Goal: Task Accomplishment & Management: Manage account settings

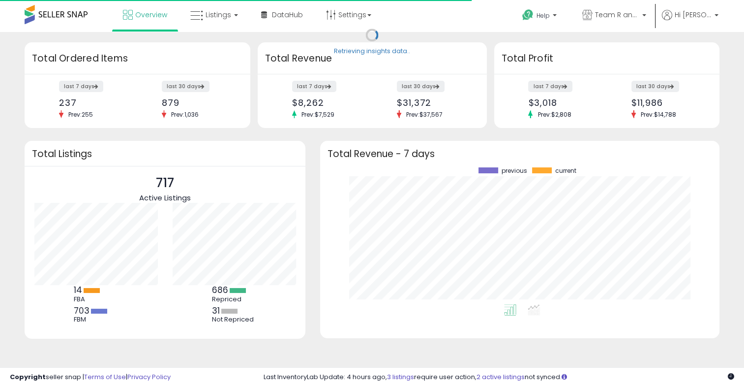
scroll to position [136, 379]
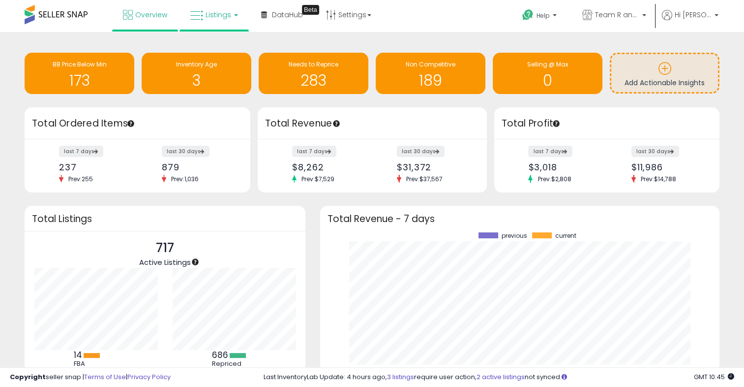
click at [226, 17] on span "Listings" at bounding box center [219, 15] width 26 height 10
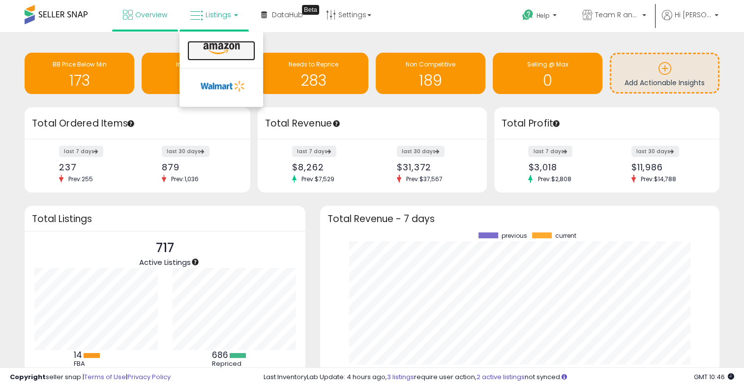
click at [216, 58] on link at bounding box center [221, 51] width 68 height 20
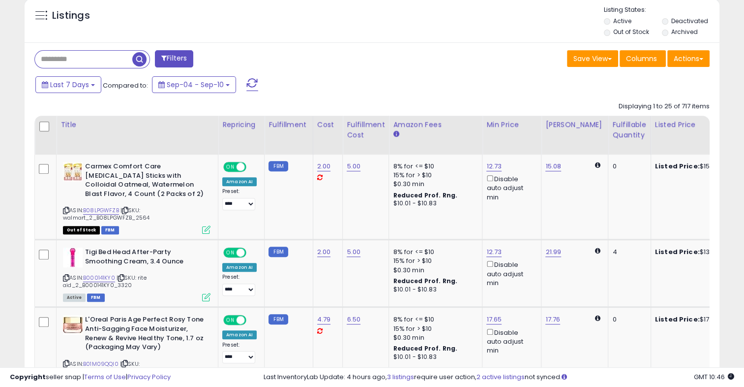
scroll to position [363, 0]
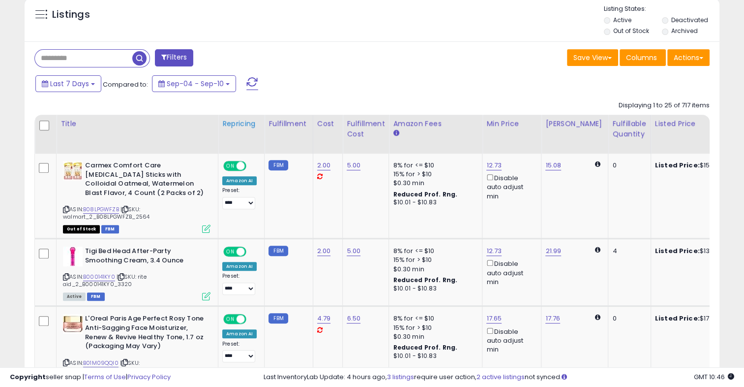
click at [248, 123] on div "Repricing" at bounding box center [241, 124] width 38 height 10
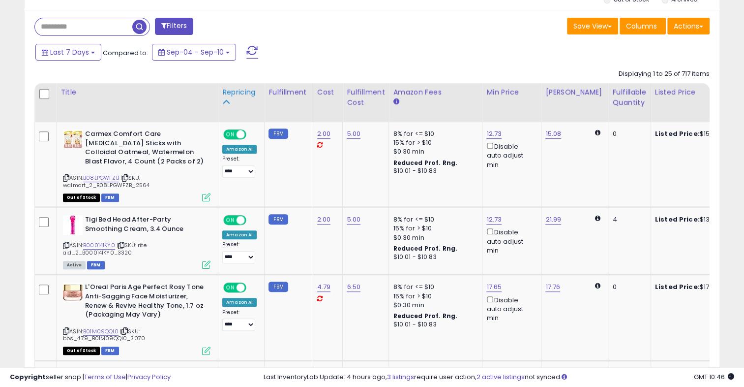
scroll to position [398, 0]
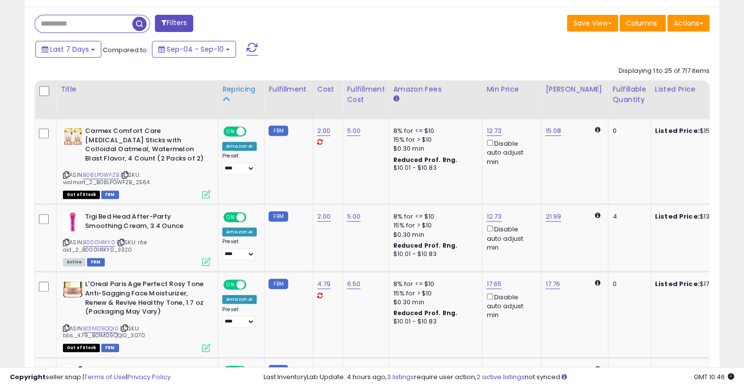
click at [226, 98] on icon at bounding box center [225, 98] width 7 height 7
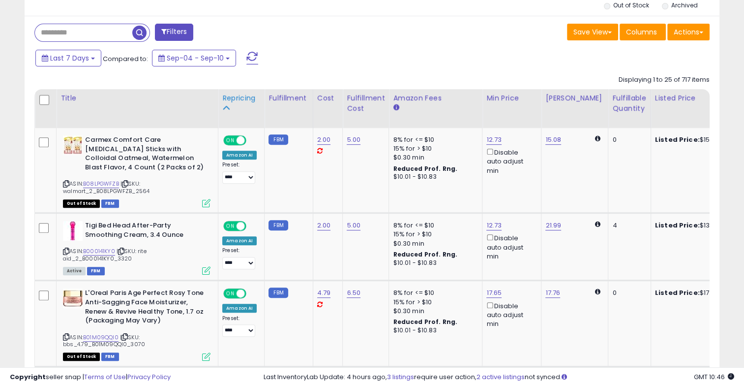
scroll to position [469, 0]
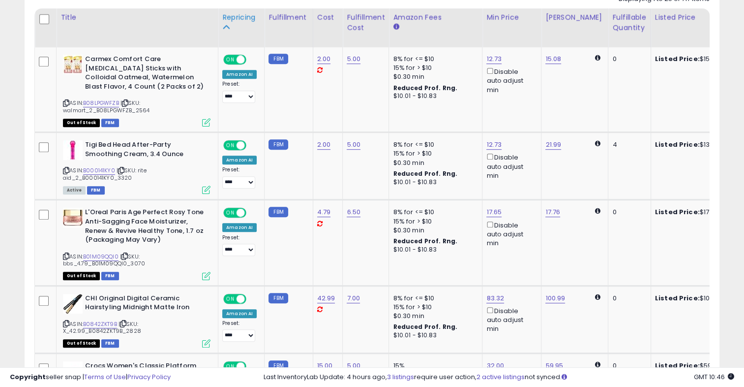
click at [228, 28] on icon at bounding box center [225, 27] width 7 height 7
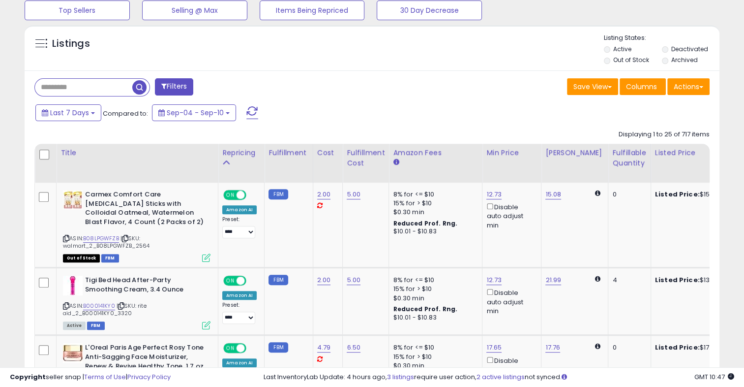
scroll to position [364, 0]
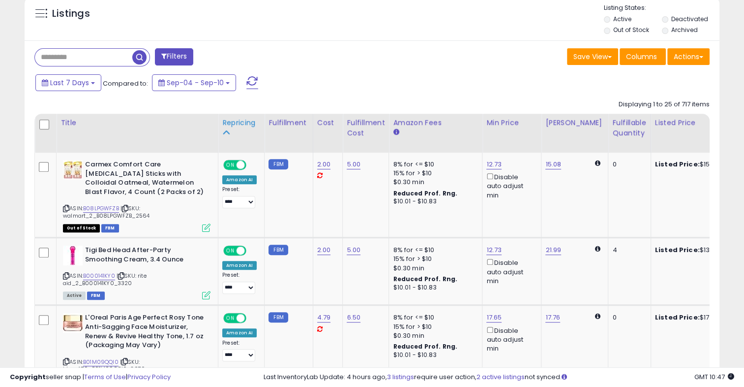
click at [246, 127] on div "Repricing" at bounding box center [241, 123] width 38 height 10
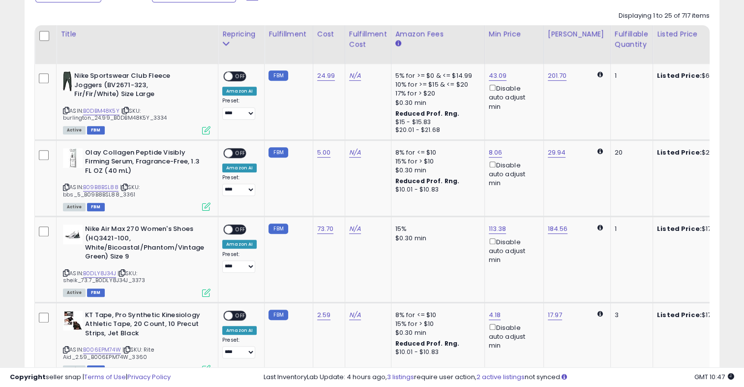
scroll to position [453, 0]
click at [351, 77] on link "N/A" at bounding box center [355, 76] width 12 height 10
type input "*"
click at [387, 49] on button "submit" at bounding box center [378, 51] width 17 height 15
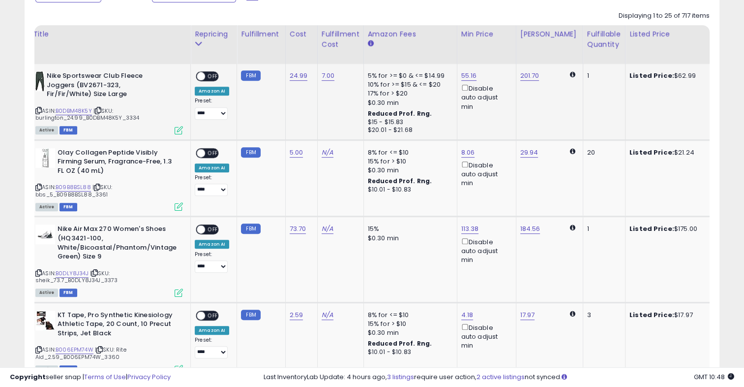
scroll to position [0, 25]
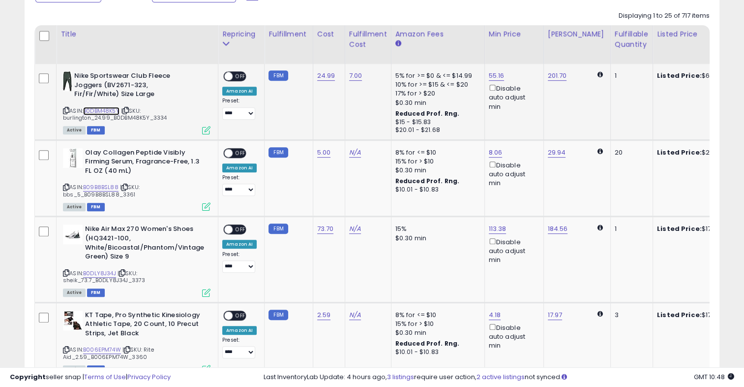
click at [106, 109] on link "B0DBM48K5Y" at bounding box center [101, 111] width 36 height 8
click at [240, 76] on span "OFF" at bounding box center [241, 76] width 16 height 8
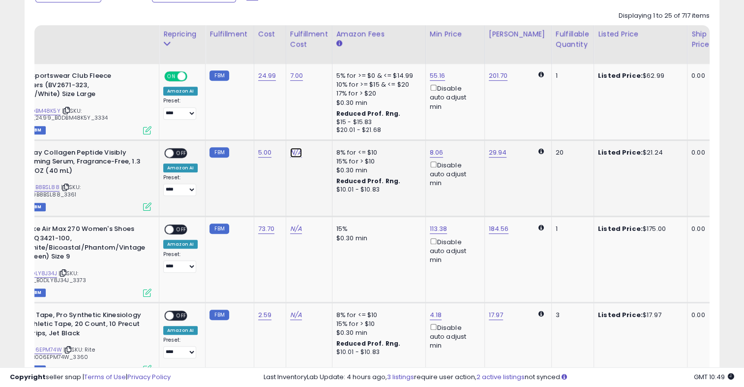
click at [297, 153] on link "N/A" at bounding box center [296, 153] width 12 height 10
type input "*"
click at [323, 127] on icon "submit" at bounding box center [320, 127] width 6 height 6
click at [180, 155] on span "OFF" at bounding box center [182, 153] width 16 height 8
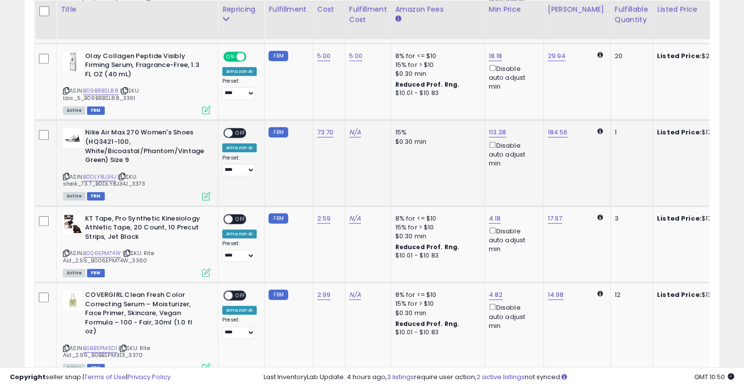
scroll to position [0, 238]
click at [357, 129] on link "N/A" at bounding box center [355, 132] width 12 height 10
type input "**"
click at [387, 107] on button "submit" at bounding box center [378, 107] width 17 height 15
click at [240, 134] on span "OFF" at bounding box center [241, 133] width 16 height 8
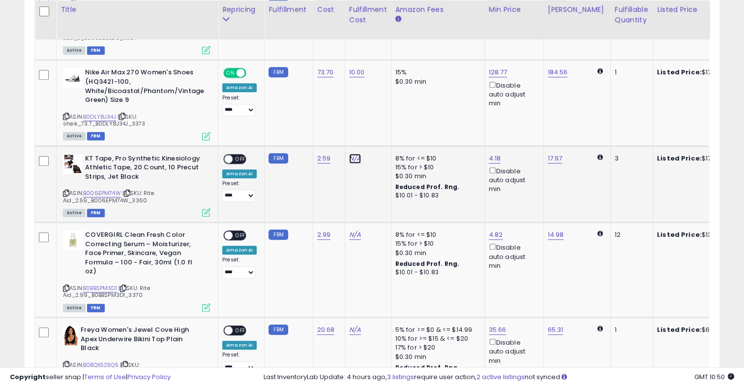
click at [352, 157] on link "N/A" at bounding box center [355, 159] width 12 height 10
type input "*"
click at [387, 133] on button "submit" at bounding box center [378, 132] width 17 height 15
click at [246, 157] on div "ON OFF" at bounding box center [234, 159] width 23 height 10
click at [243, 161] on div "ON OFF" at bounding box center [234, 159] width 23 height 10
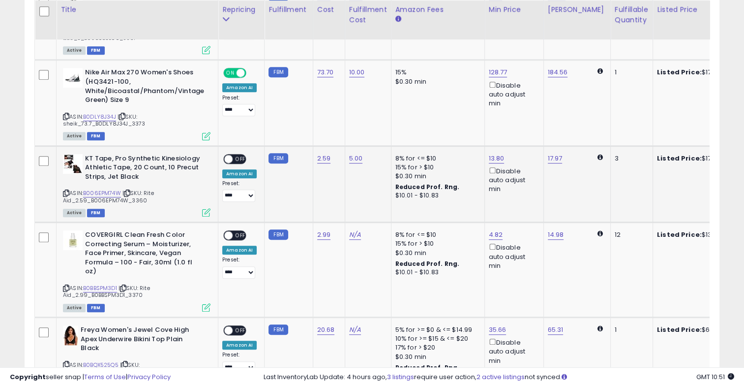
click at [245, 157] on span "OFF" at bounding box center [241, 158] width 16 height 8
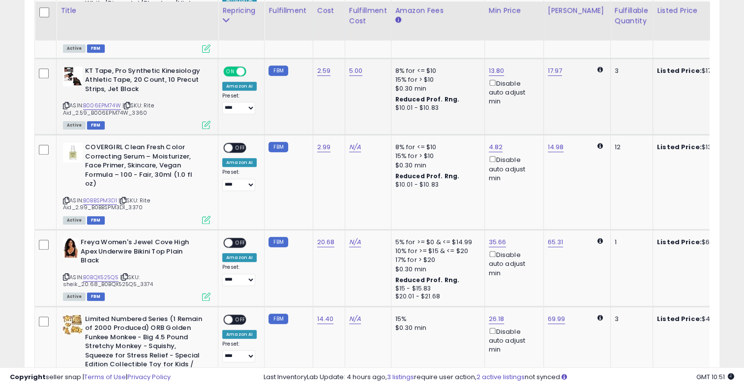
scroll to position [698, 0]
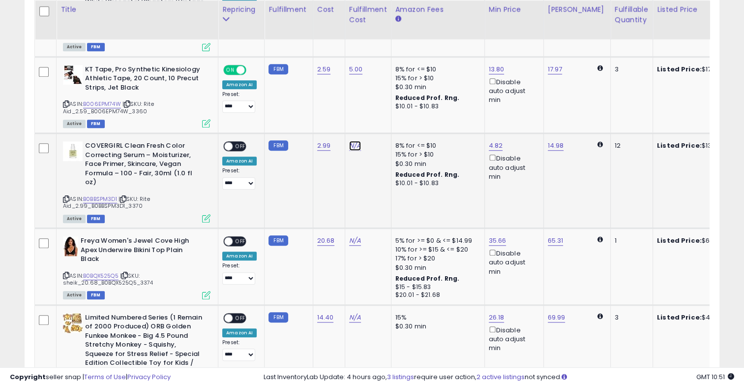
click at [354, 147] on link "N/A" at bounding box center [355, 146] width 12 height 10
type input "*"
click at [387, 124] on button "submit" at bounding box center [378, 120] width 17 height 15
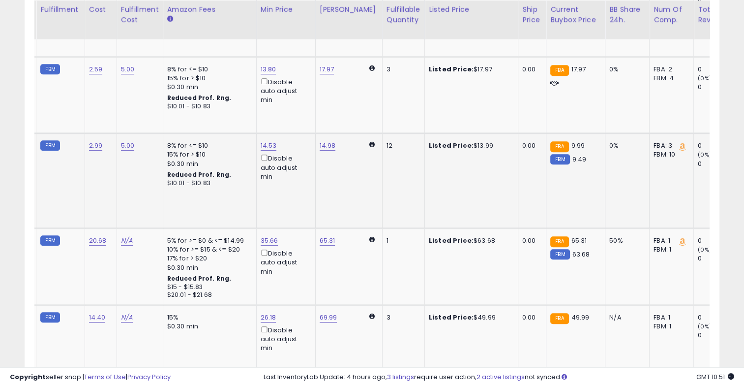
scroll to position [0, 216]
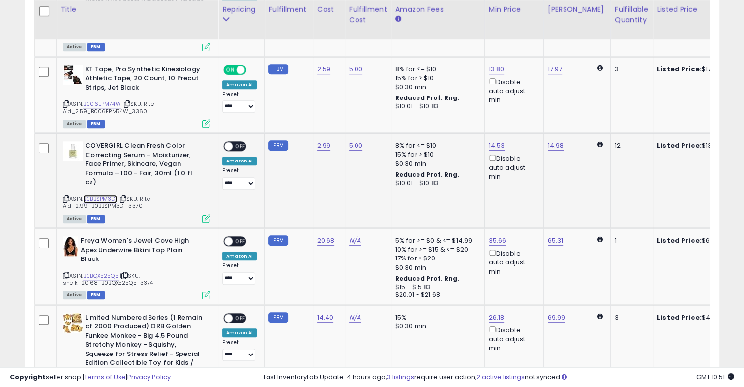
click at [110, 195] on link "B0BBSPM3D1" at bounding box center [100, 199] width 34 height 8
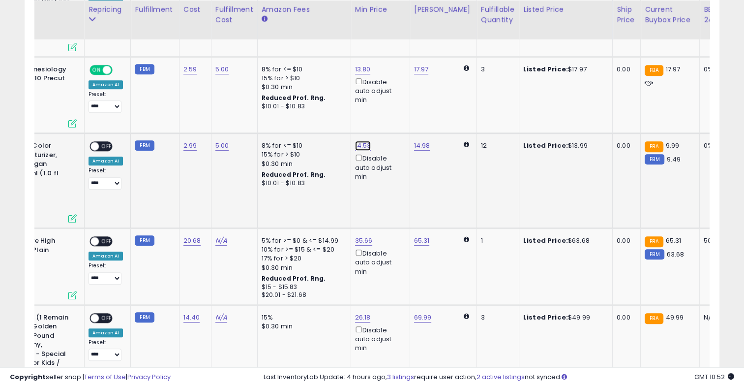
click at [359, 141] on link "14.53" at bounding box center [363, 146] width 16 height 10
click at [371, 110] on span at bounding box center [368, 111] width 6 height 6
type input "*****"
click at [389, 107] on icon "submit" at bounding box center [386, 110] width 6 height 6
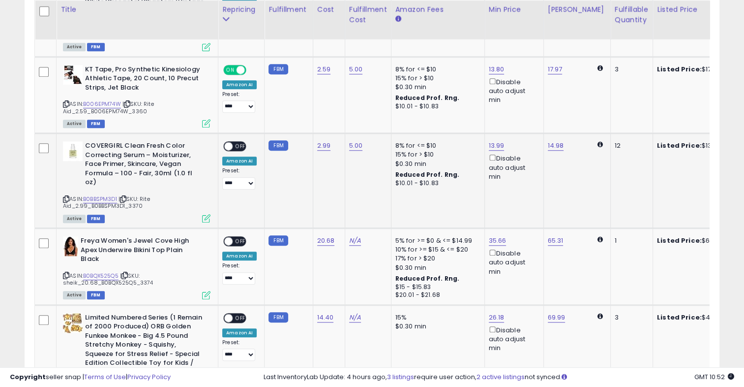
click at [242, 145] on span "OFF" at bounding box center [241, 146] width 16 height 8
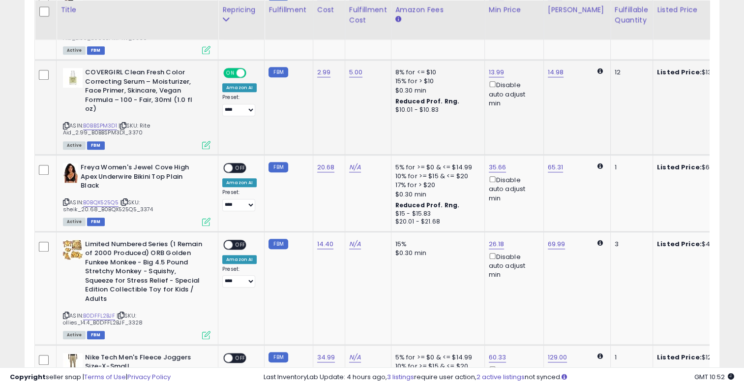
scroll to position [772, 0]
click at [352, 162] on link "N/A" at bounding box center [355, 167] width 12 height 10
type input "*"
click at [387, 134] on button "submit" at bounding box center [378, 132] width 17 height 15
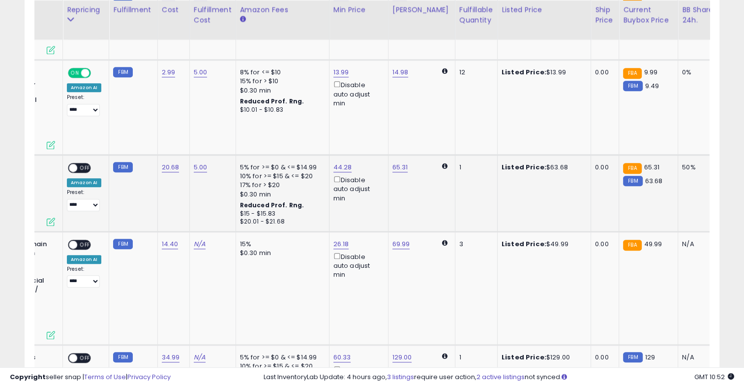
scroll to position [0, 0]
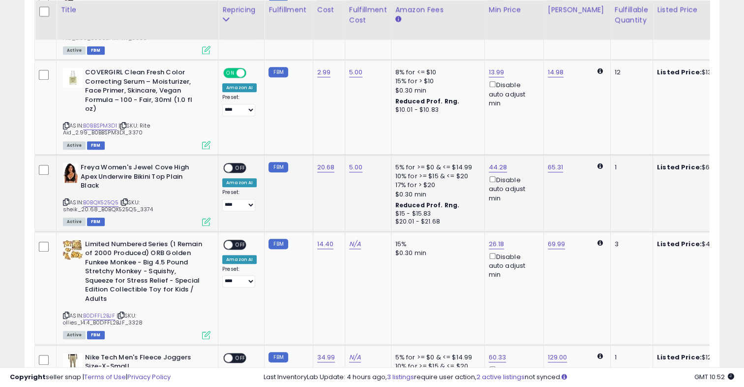
click at [240, 164] on span "OFF" at bounding box center [241, 168] width 16 height 8
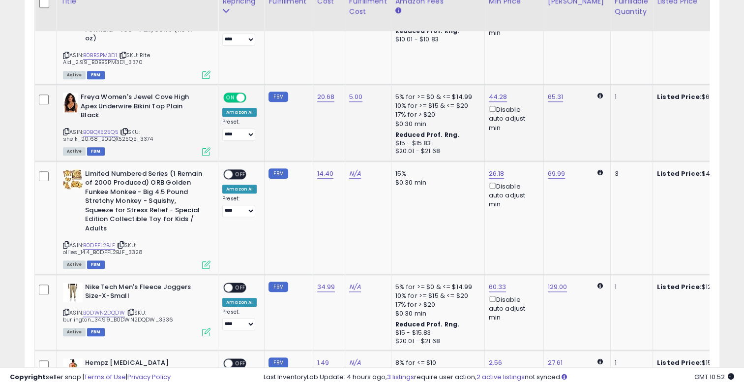
scroll to position [842, 0]
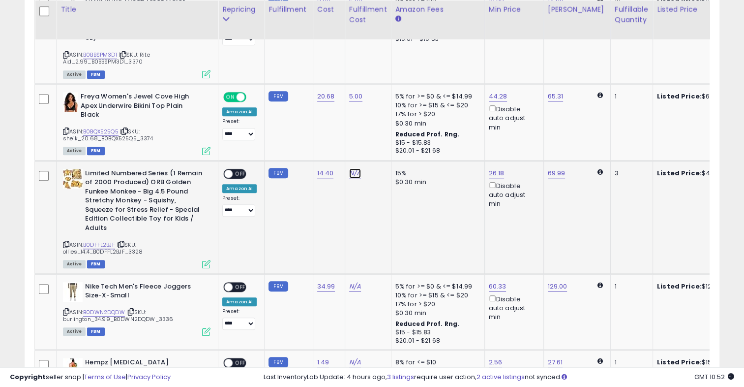
click at [352, 168] on link "N/A" at bounding box center [355, 173] width 12 height 10
type input "**"
click at [387, 141] on button "submit" at bounding box center [378, 137] width 17 height 15
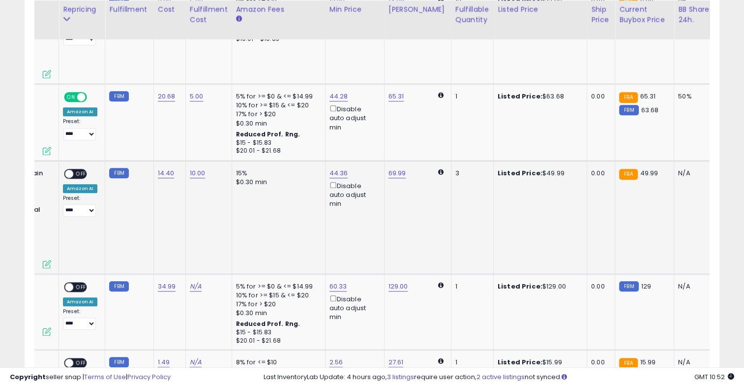
scroll to position [0, 179]
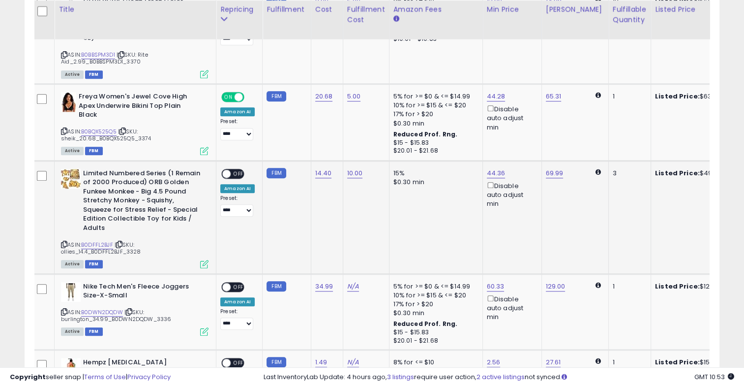
click at [234, 169] on span "OFF" at bounding box center [239, 173] width 16 height 8
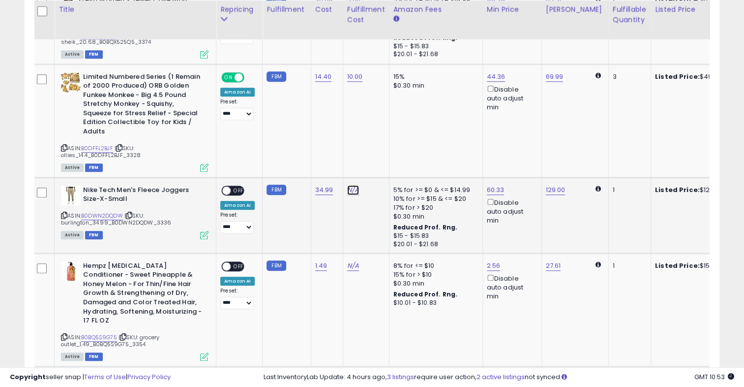
click at [352, 185] on link "N/A" at bounding box center [353, 190] width 12 height 10
type input "*"
click at [380, 152] on icon "submit" at bounding box center [377, 154] width 6 height 6
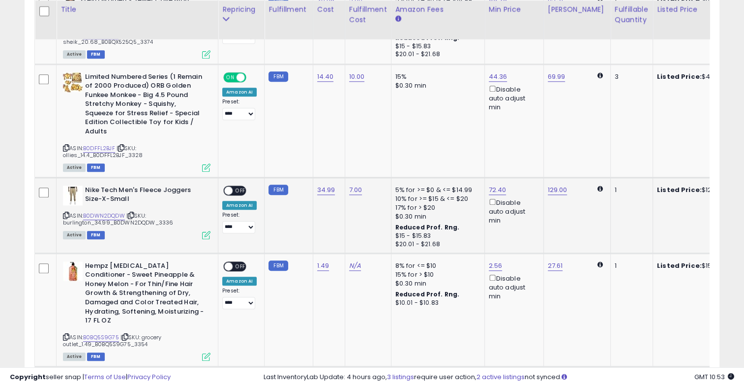
click at [244, 186] on span "OFF" at bounding box center [241, 190] width 16 height 8
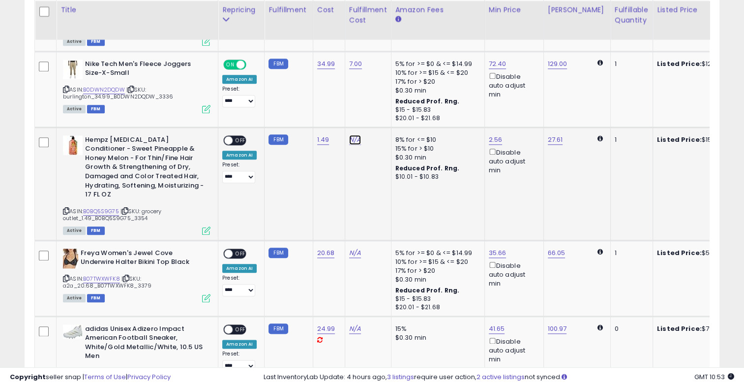
click at [354, 135] on link "N/A" at bounding box center [355, 140] width 12 height 10
type input "*"
click at [387, 107] on button "submit" at bounding box center [378, 103] width 17 height 15
click at [242, 136] on span "OFF" at bounding box center [241, 140] width 16 height 8
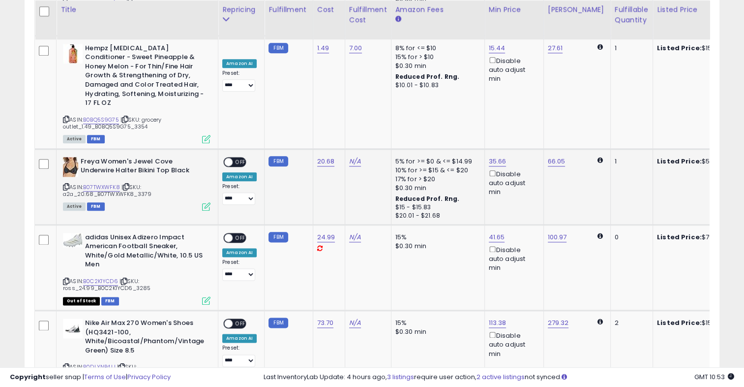
click at [358, 157] on div "N/A" at bounding box center [366, 161] width 34 height 9
drag, startPoint x: 354, startPoint y: 145, endPoint x: 355, endPoint y: 140, distance: 5.0
click at [355, 149] on td "N/A" at bounding box center [368, 187] width 46 height 76
click at [355, 156] on link "N/A" at bounding box center [355, 161] width 12 height 10
type input "*"
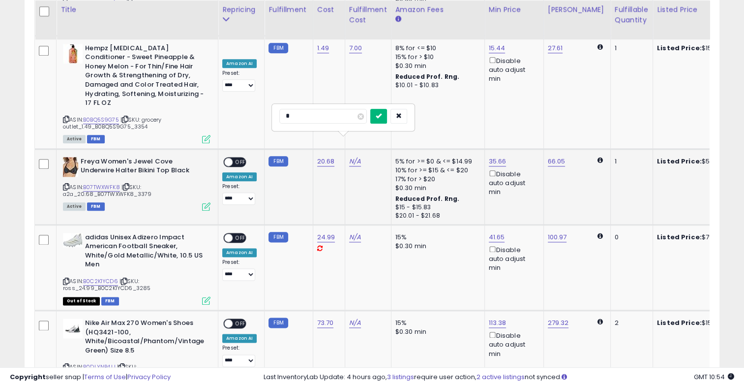
click at [387, 119] on button "submit" at bounding box center [378, 116] width 17 height 15
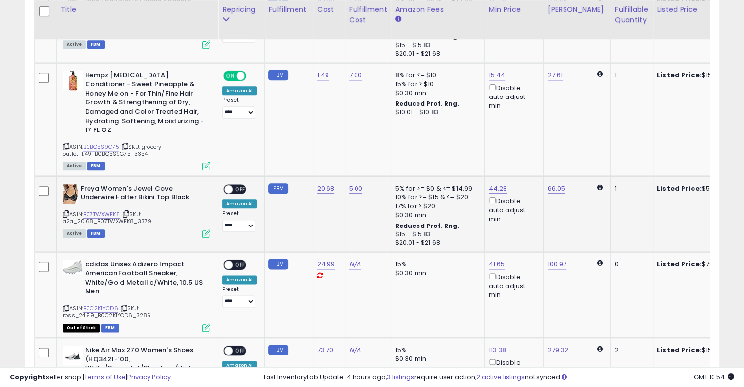
click at [243, 185] on span "OFF" at bounding box center [241, 189] width 16 height 8
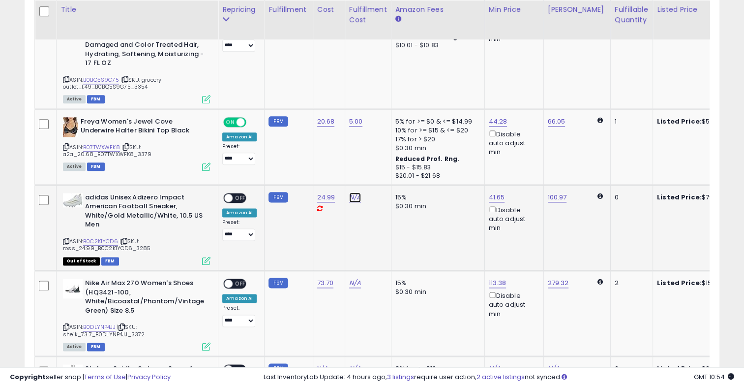
click at [352, 192] on link "N/A" at bounding box center [355, 197] width 12 height 10
type input "**"
click at [382, 151] on icon "submit" at bounding box center [379, 151] width 6 height 6
click at [241, 193] on span "OFF" at bounding box center [241, 197] width 16 height 8
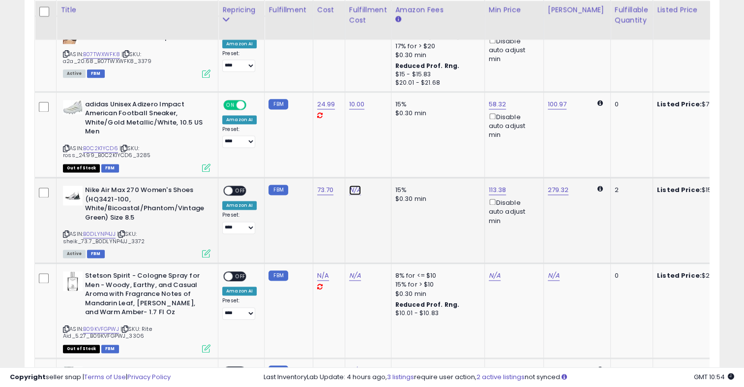
click at [353, 185] on link "N/A" at bounding box center [355, 190] width 12 height 10
type input "**"
click at [382, 141] on icon "submit" at bounding box center [379, 144] width 6 height 6
click at [238, 186] on span "OFF" at bounding box center [241, 190] width 16 height 8
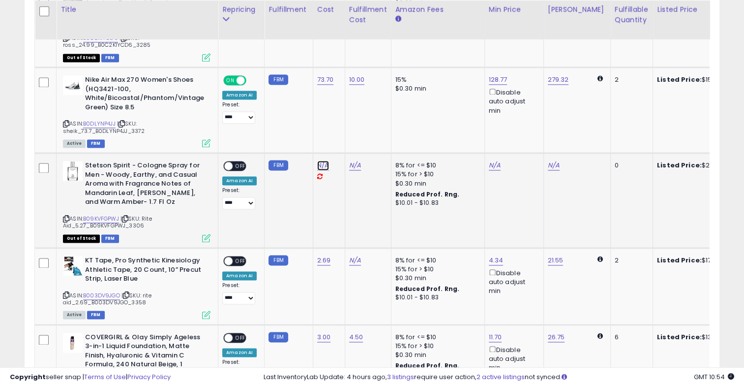
click at [321, 160] on link "N/A" at bounding box center [323, 165] width 12 height 10
type input "****"
click at [350, 119] on icon "submit" at bounding box center [347, 119] width 6 height 6
click at [353, 160] on link "N/A" at bounding box center [355, 165] width 12 height 10
type input "*"
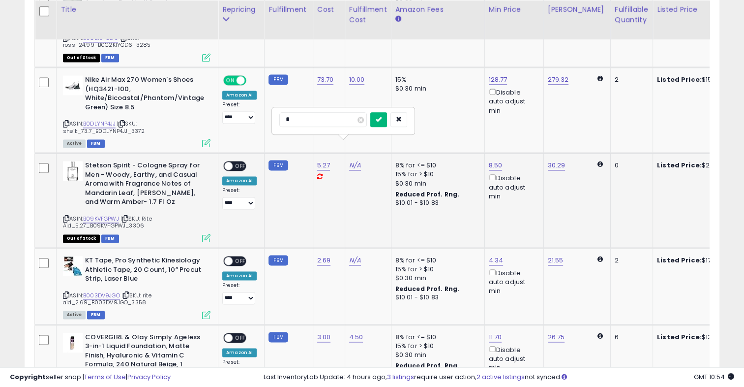
click at [382, 121] on icon "submit" at bounding box center [379, 119] width 6 height 6
click at [243, 162] on span "OFF" at bounding box center [241, 166] width 16 height 8
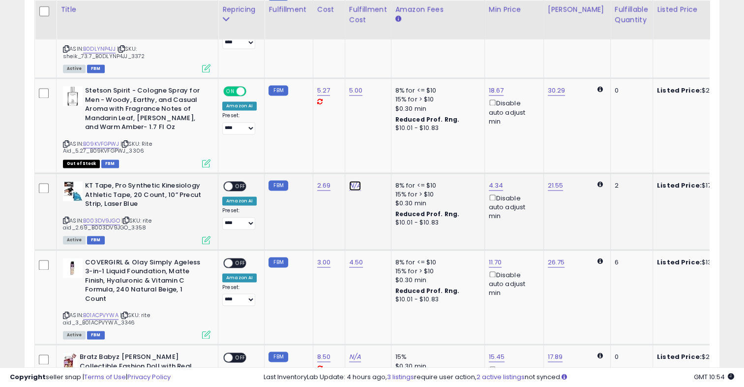
click at [352, 181] on link "N/A" at bounding box center [355, 186] width 12 height 10
type input "*"
click at [382, 141] on icon "submit" at bounding box center [379, 139] width 6 height 6
click at [244, 182] on span "OFF" at bounding box center [241, 186] width 16 height 8
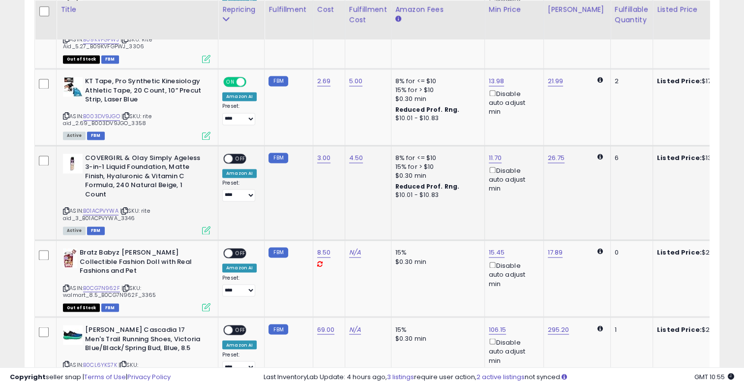
click at [243, 154] on span "OFF" at bounding box center [241, 158] width 16 height 8
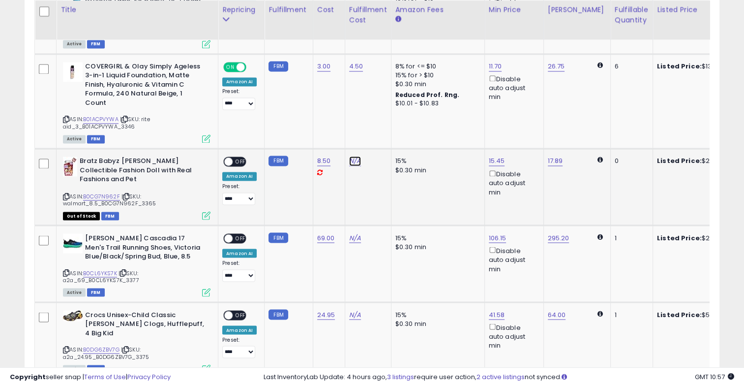
click at [353, 156] on link "N/A" at bounding box center [355, 161] width 12 height 10
type input "*"
click at [387, 109] on button "submit" at bounding box center [378, 105] width 17 height 15
click at [240, 157] on span "OFF" at bounding box center [241, 161] width 16 height 8
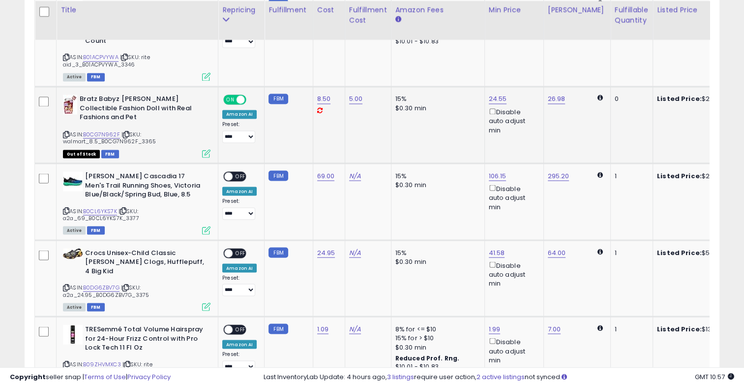
scroll to position [1730, 0]
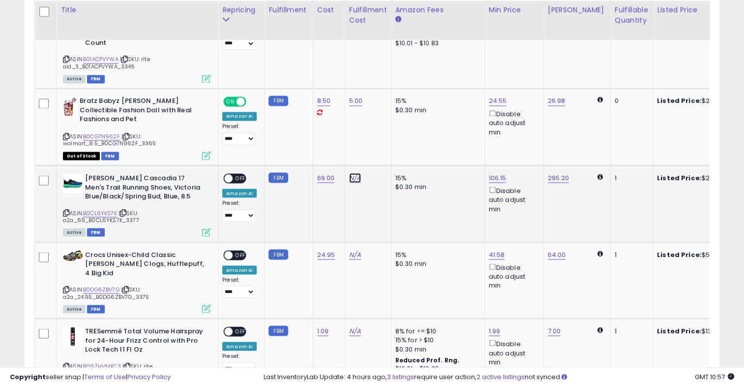
click at [351, 173] on link "N/A" at bounding box center [355, 178] width 12 height 10
type input "**"
click at [387, 123] on button "submit" at bounding box center [378, 121] width 17 height 15
click at [245, 174] on span "OFF" at bounding box center [241, 178] width 16 height 8
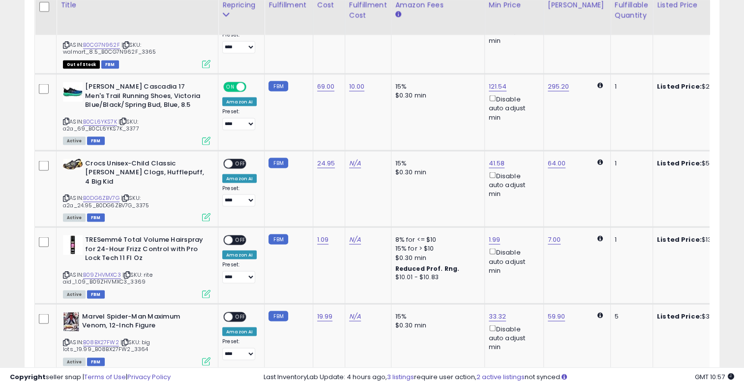
scroll to position [1822, 0]
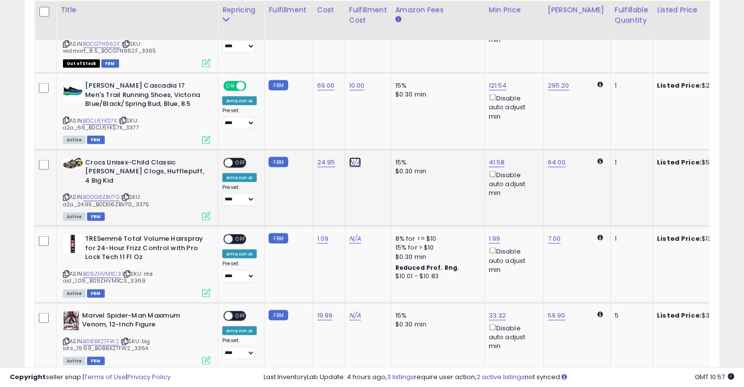
click at [354, 157] on link "N/A" at bounding box center [355, 162] width 12 height 10
type input "*"
click at [382, 102] on icon "submit" at bounding box center [379, 105] width 6 height 6
click at [244, 158] on span "OFF" at bounding box center [241, 162] width 16 height 8
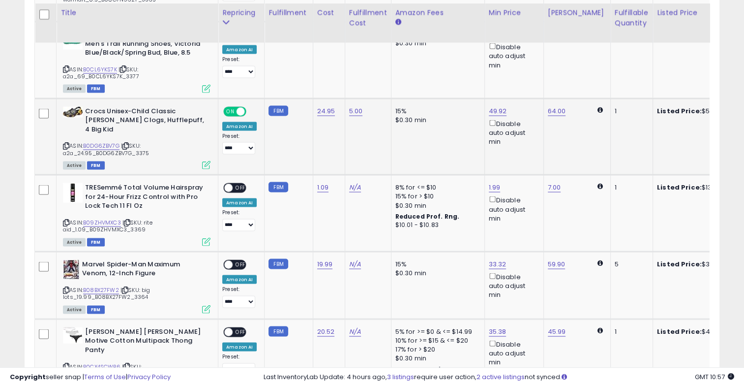
scroll to position [1877, 0]
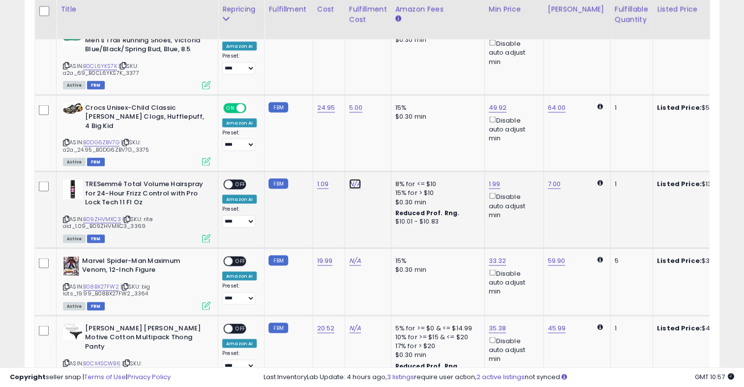
click at [354, 179] on link "N/A" at bounding box center [355, 184] width 12 height 10
type input "*"
click at [387, 123] on button "submit" at bounding box center [378, 118] width 17 height 15
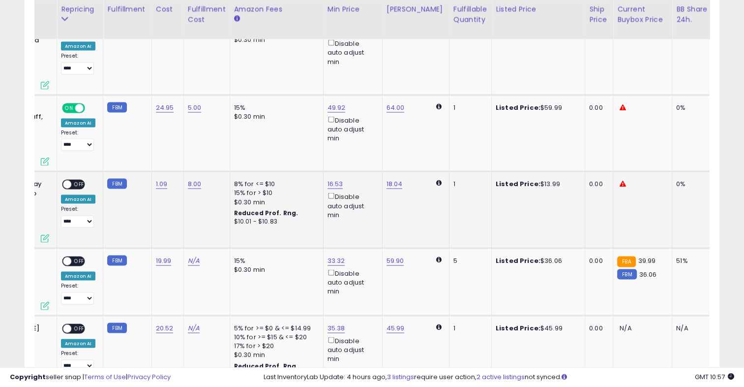
scroll to position [0, 0]
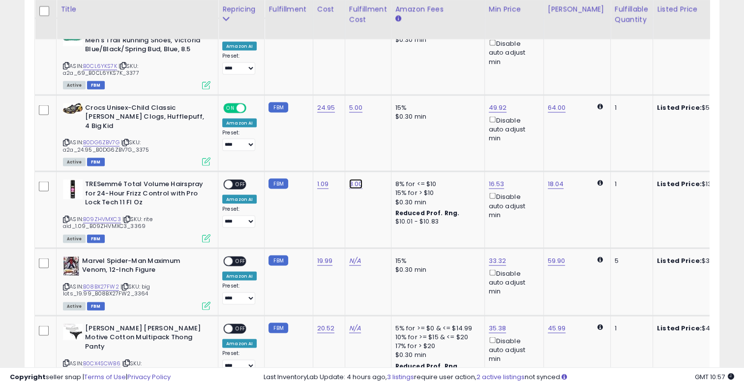
click at [356, 179] on link "8.00" at bounding box center [356, 184] width 14 height 10
click at [305, 117] on input "****" at bounding box center [324, 118] width 88 height 15
type input "*"
click at [388, 115] on button "submit" at bounding box center [379, 118] width 17 height 15
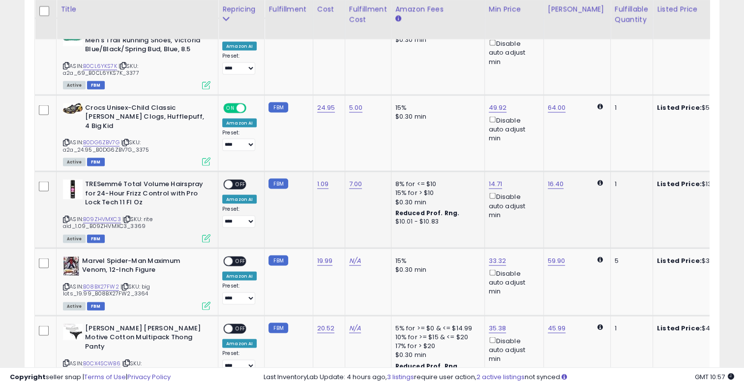
click at [245, 181] on span "OFF" at bounding box center [241, 185] width 16 height 8
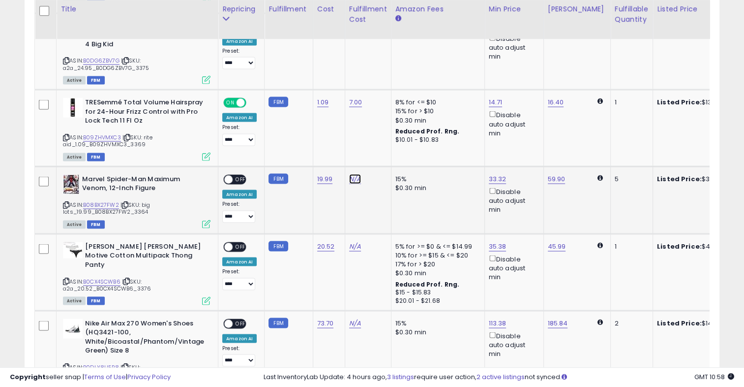
click at [354, 174] on link "N/A" at bounding box center [355, 179] width 12 height 10
type input "*"
click at [382, 114] on icon "submit" at bounding box center [379, 112] width 6 height 6
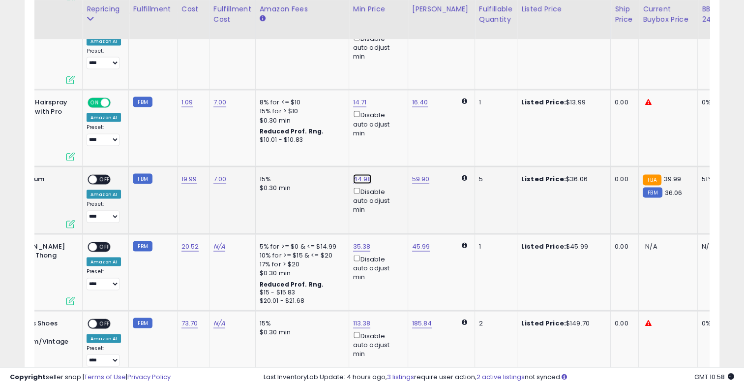
click at [358, 174] on link "44.98" at bounding box center [362, 179] width 19 height 10
click at [370, 101] on span at bounding box center [367, 104] width 6 height 6
type input "**"
click at [388, 101] on icon "submit" at bounding box center [385, 102] width 6 height 6
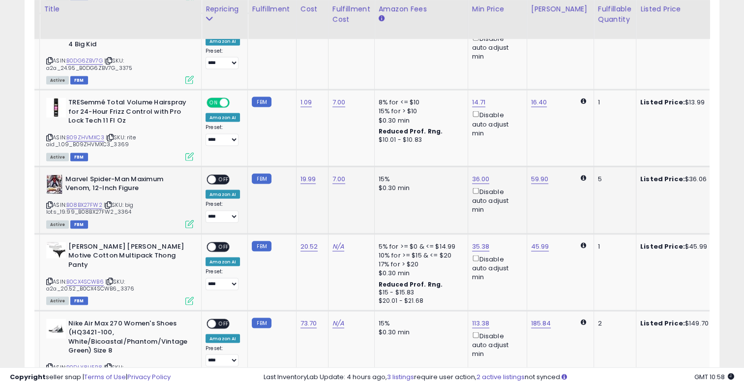
click at [226, 175] on span "OFF" at bounding box center [224, 179] width 16 height 8
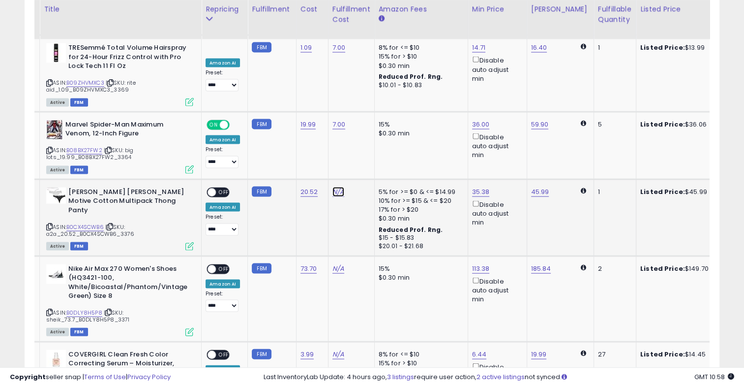
click at [338, 187] on link "N/A" at bounding box center [339, 192] width 12 height 10
type input "*"
click at [365, 124] on icon "submit" at bounding box center [362, 125] width 6 height 6
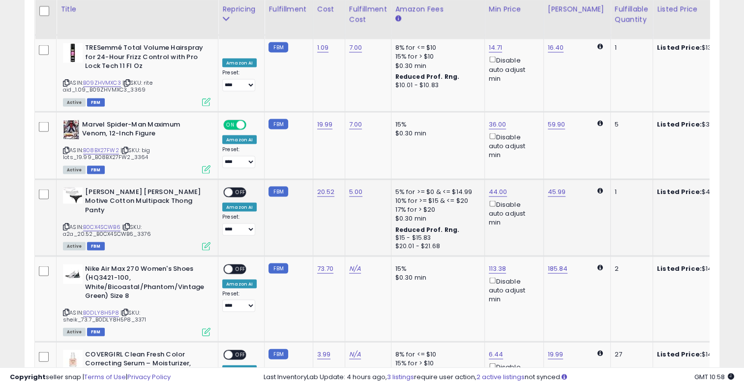
click at [241, 188] on span "OFF" at bounding box center [241, 192] width 16 height 8
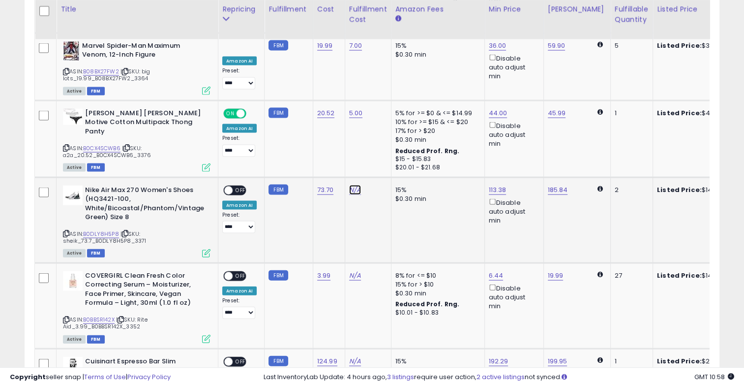
click at [353, 185] on link "N/A" at bounding box center [355, 190] width 12 height 10
type input "**"
click at [382, 122] on icon "submit" at bounding box center [379, 122] width 6 height 6
click at [242, 186] on span "OFF" at bounding box center [241, 190] width 16 height 8
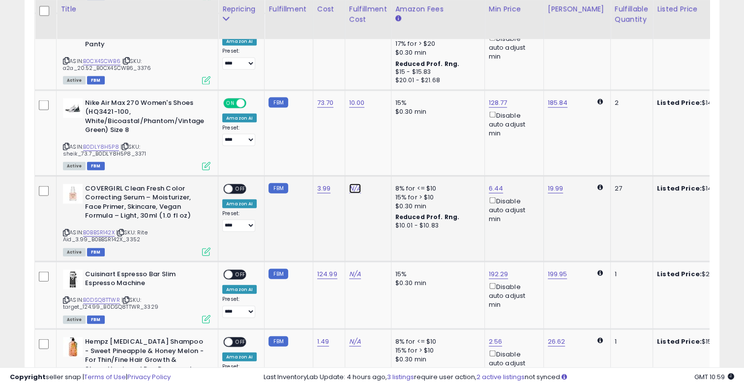
click at [349, 184] on link "N/A" at bounding box center [355, 189] width 12 height 10
type input "*"
click at [387, 123] on button "submit" at bounding box center [378, 120] width 17 height 15
click at [489, 184] on link "16.35" at bounding box center [497, 189] width 16 height 10
click at [505, 112] on span at bounding box center [501, 112] width 6 height 6
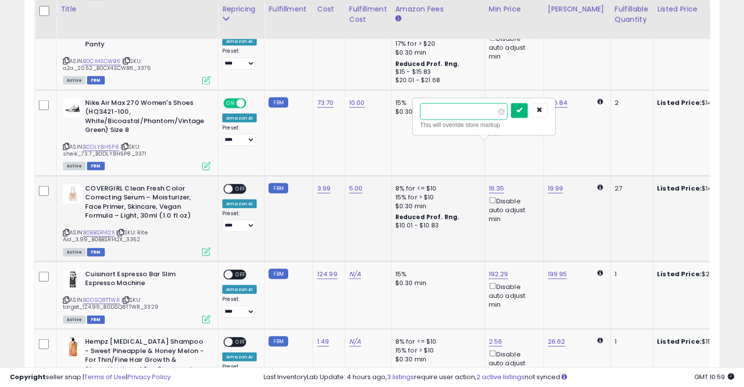
type input "*****"
click at [523, 111] on icon "submit" at bounding box center [520, 110] width 6 height 6
click at [238, 185] on span "OFF" at bounding box center [241, 189] width 16 height 8
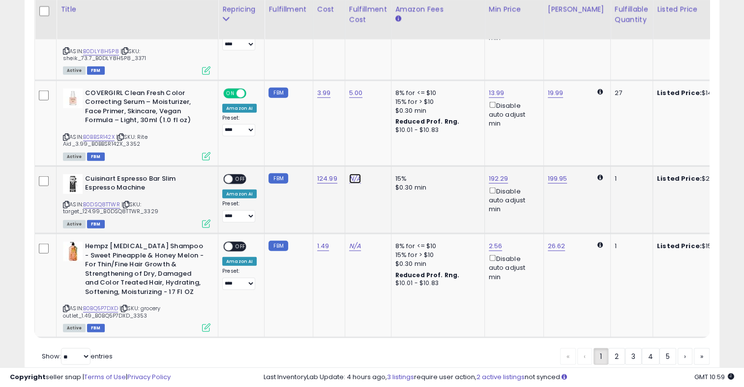
click at [352, 174] on link "N/A" at bounding box center [355, 179] width 12 height 10
type input "*"
type input "**"
click at [387, 103] on button "submit" at bounding box center [378, 110] width 17 height 15
click at [242, 175] on span "OFF" at bounding box center [241, 179] width 16 height 8
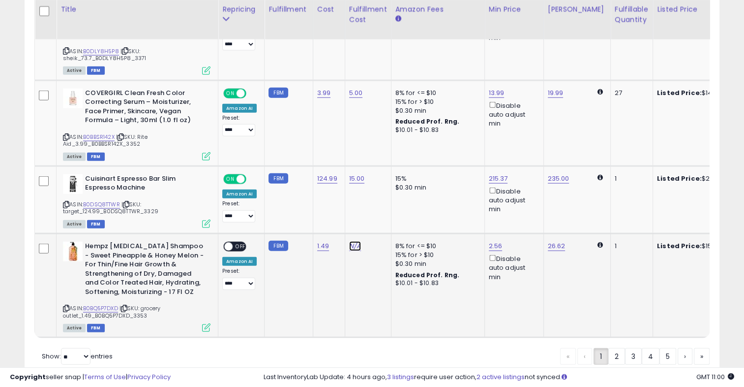
click at [349, 241] on link "N/A" at bounding box center [355, 246] width 12 height 10
type input "*"
click at [382, 174] on icon "submit" at bounding box center [379, 177] width 6 height 6
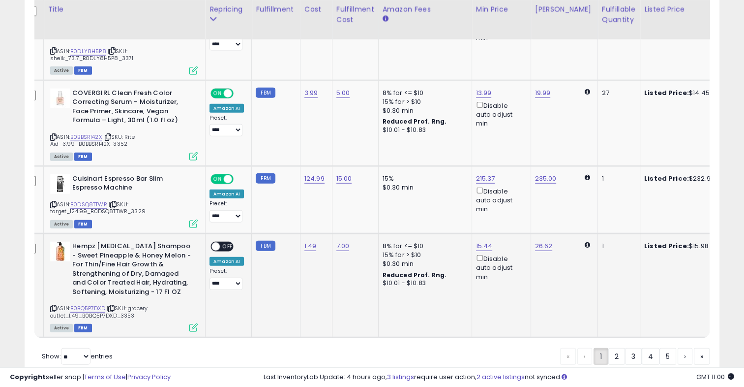
click at [228, 243] on span "OFF" at bounding box center [228, 247] width 16 height 8
click at [618, 348] on link "2" at bounding box center [617, 356] width 17 height 17
